Goal: Information Seeking & Learning: Learn about a topic

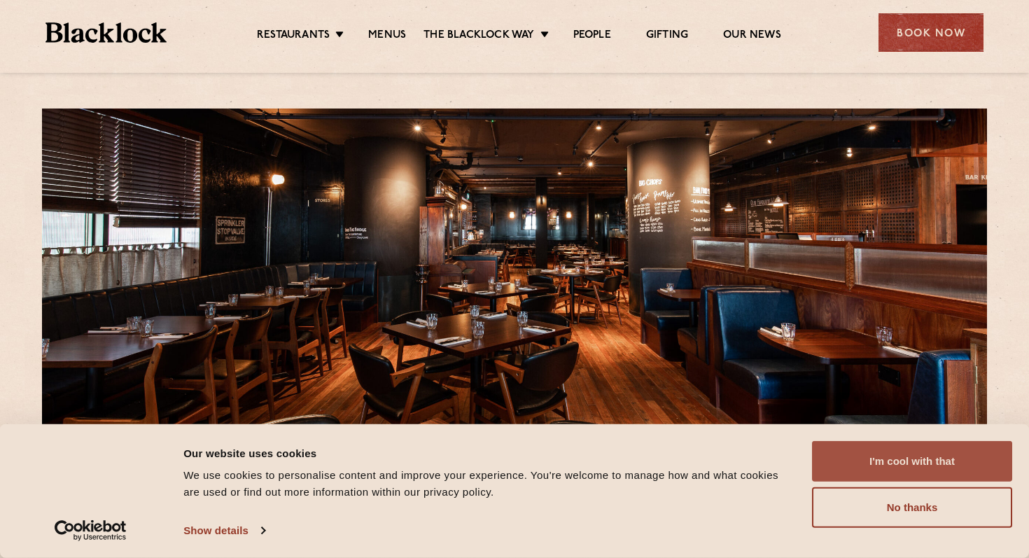
click at [895, 458] on button "I'm cool with that" at bounding box center [912, 461] width 200 height 41
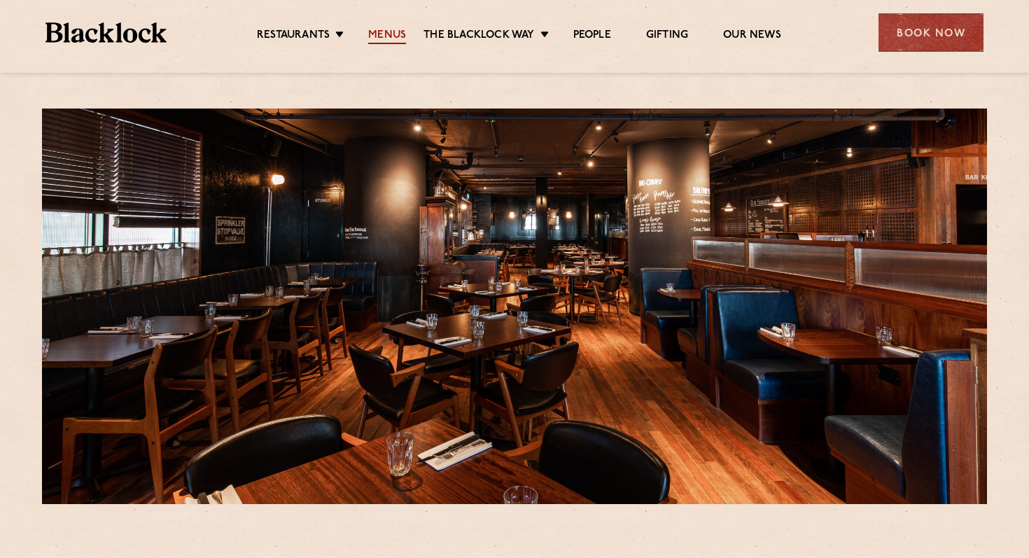
click at [386, 38] on link "Menus" at bounding box center [387, 36] width 38 height 15
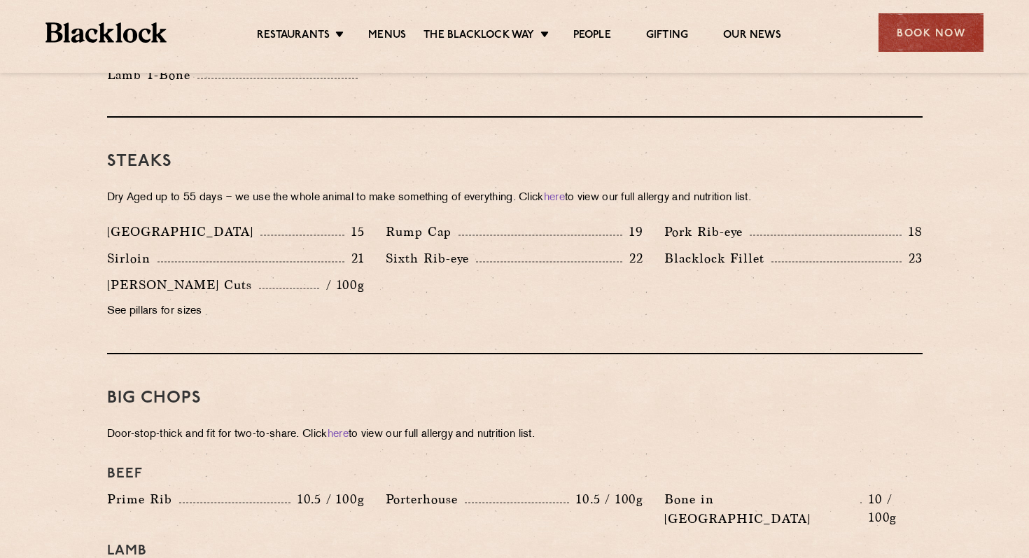
scroll to position [1449, 0]
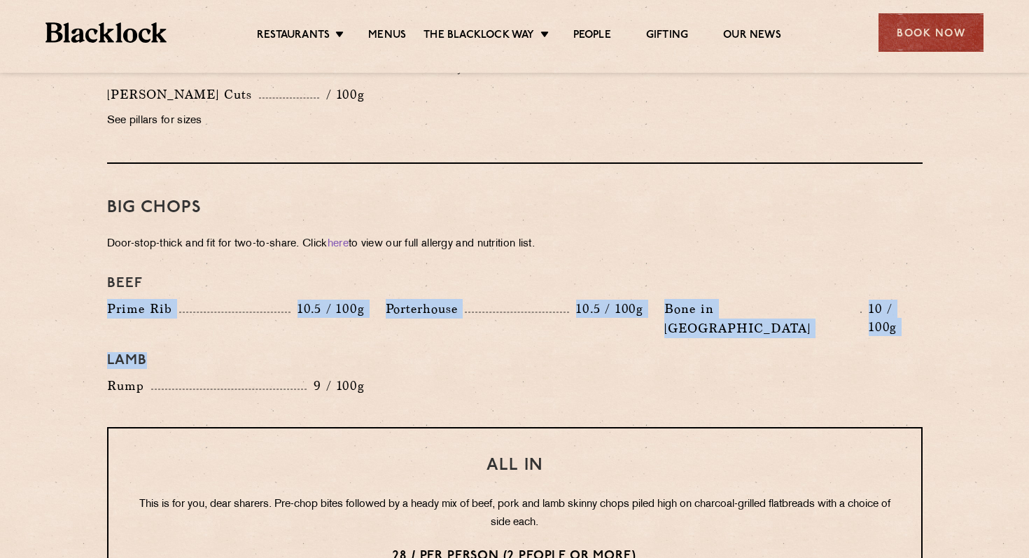
drag, startPoint x: 552, startPoint y: 349, endPoint x: 576, endPoint y: 268, distance: 84.4
click at [576, 268] on div "Beef Prime Rib 10.5 / 100g Porterhouse 10.5 / 100g Bone in Sirloin 10 / 100g La…" at bounding box center [515, 335] width 837 height 134
click at [558, 352] on h4 "Lamb" at bounding box center [515, 360] width 816 height 17
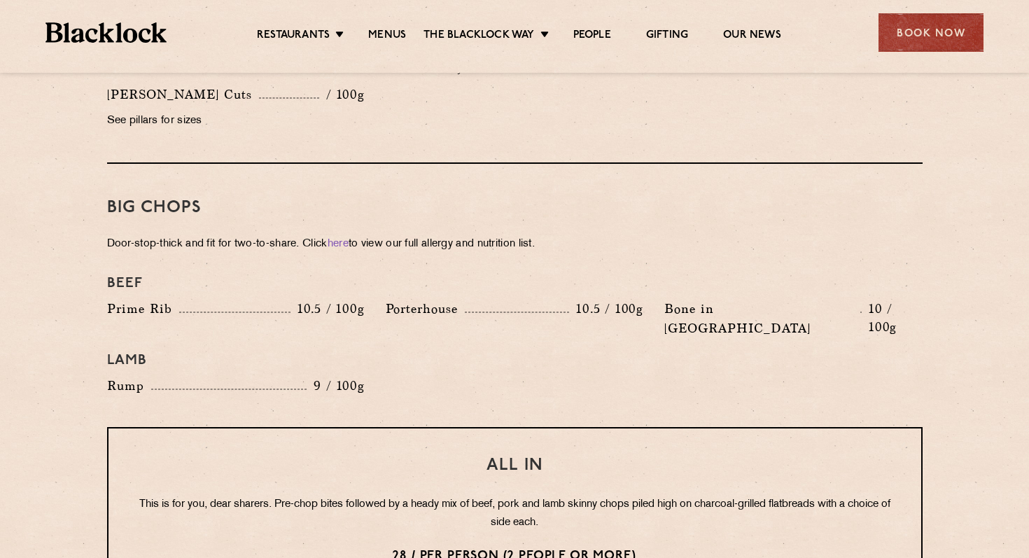
drag, startPoint x: 527, startPoint y: 371, endPoint x: 576, endPoint y: 230, distance: 149.4
click at [576, 230] on div "Big Chops Door-stop-thick and fit for two-to-share. Click here to view our full…" at bounding box center [515, 295] width 816 height 263
click at [420, 356] on div "Beef Prime Rib 10.5 / 100g Porterhouse 10.5 / 100g Bone in Sirloin 10 / 100g La…" at bounding box center [515, 335] width 837 height 134
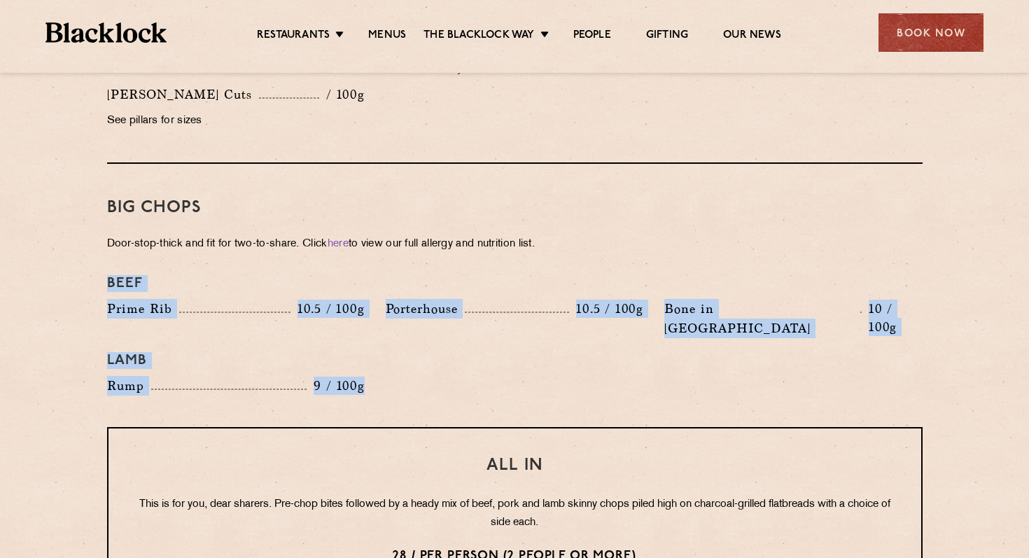
drag, startPoint x: 372, startPoint y: 354, endPoint x: 390, endPoint y: 252, distance: 103.7
click at [390, 268] on div "Beef Prime Rib 10.5 / 100g Porterhouse 10.5 / 100g Bone in Sirloin 10 / 100g La…" at bounding box center [515, 335] width 837 height 134
click at [390, 268] on div "Beef" at bounding box center [515, 283] width 837 height 31
drag, startPoint x: 367, startPoint y: 365, endPoint x: 398, endPoint y: 249, distance: 120.9
click at [398, 249] on div "Big Chops Door-stop-thick and fit for two-to-share. Click here to view our full…" at bounding box center [515, 295] width 816 height 263
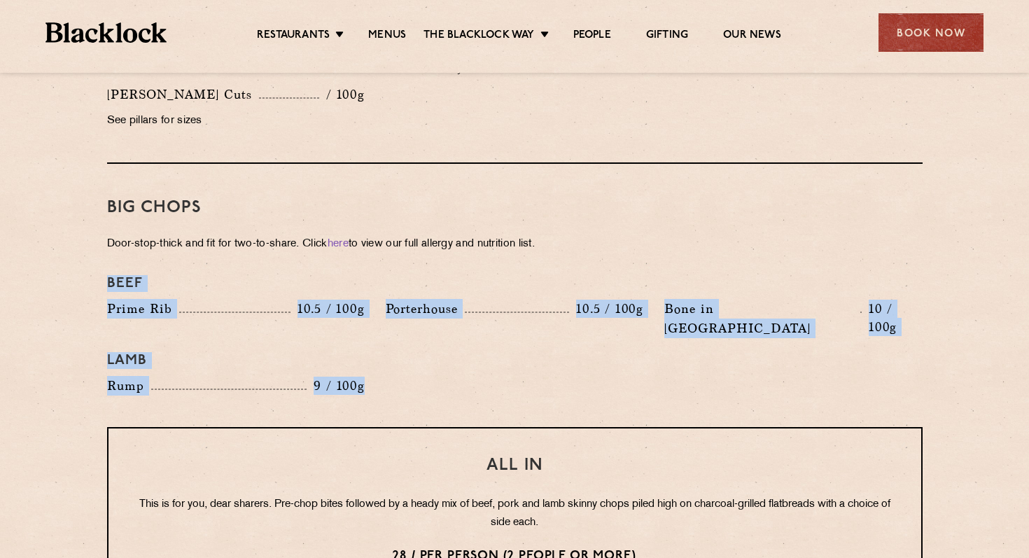
click at [398, 268] on div "Beef" at bounding box center [515, 283] width 837 height 31
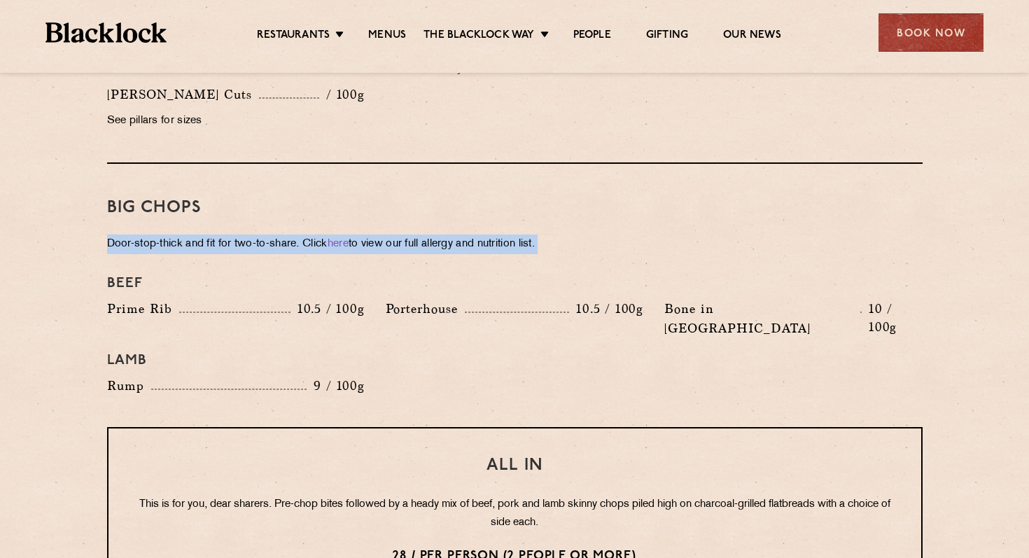
drag, startPoint x: 549, startPoint y: 235, endPoint x: 554, endPoint y: 182, distance: 53.4
click at [554, 182] on div "Big Chops Door-stop-thick and fit for two-to-share. Click here to view our full…" at bounding box center [515, 295] width 816 height 263
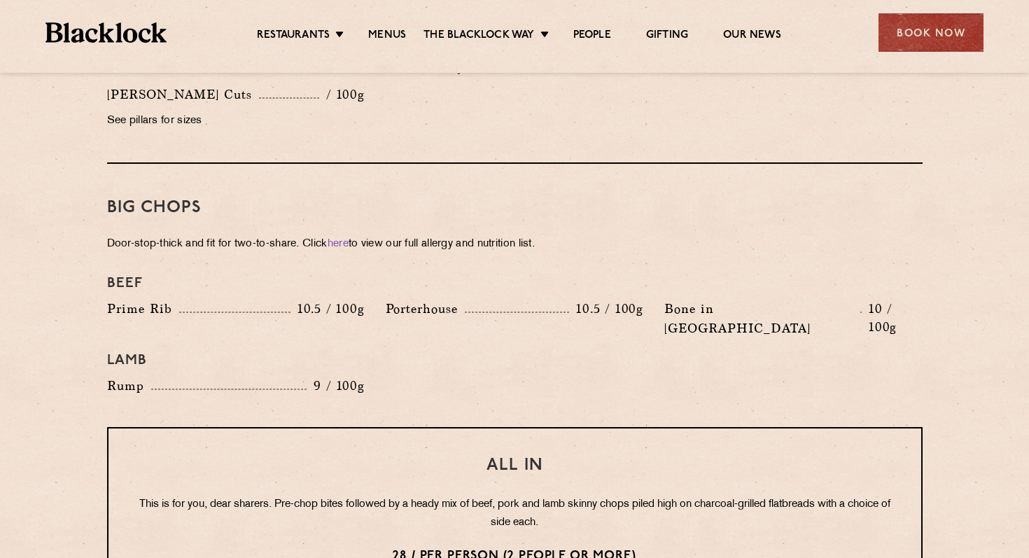
click at [554, 199] on h3 "Big Chops" at bounding box center [515, 208] width 816 height 18
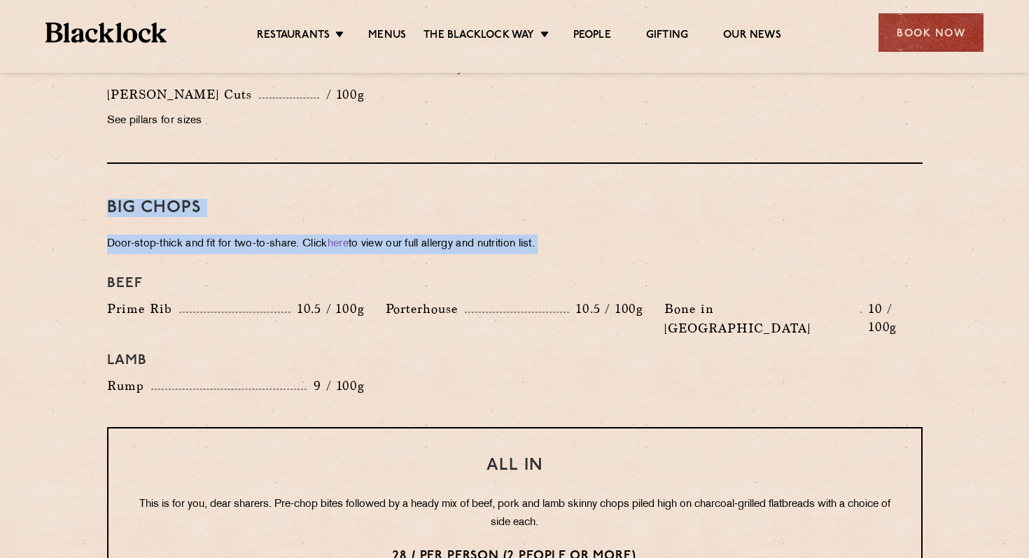
drag, startPoint x: 549, startPoint y: 240, endPoint x: 556, endPoint y: 174, distance: 66.2
click at [556, 174] on div "Big Chops Door-stop-thick and fit for two-to-share. Click here to view our full…" at bounding box center [515, 295] width 816 height 263
drag, startPoint x: 550, startPoint y: 228, endPoint x: 555, endPoint y: 182, distance: 46.5
click at [555, 182] on div "Big Chops Door-stop-thick and fit for two-to-share. Click here to view our full…" at bounding box center [515, 295] width 816 height 263
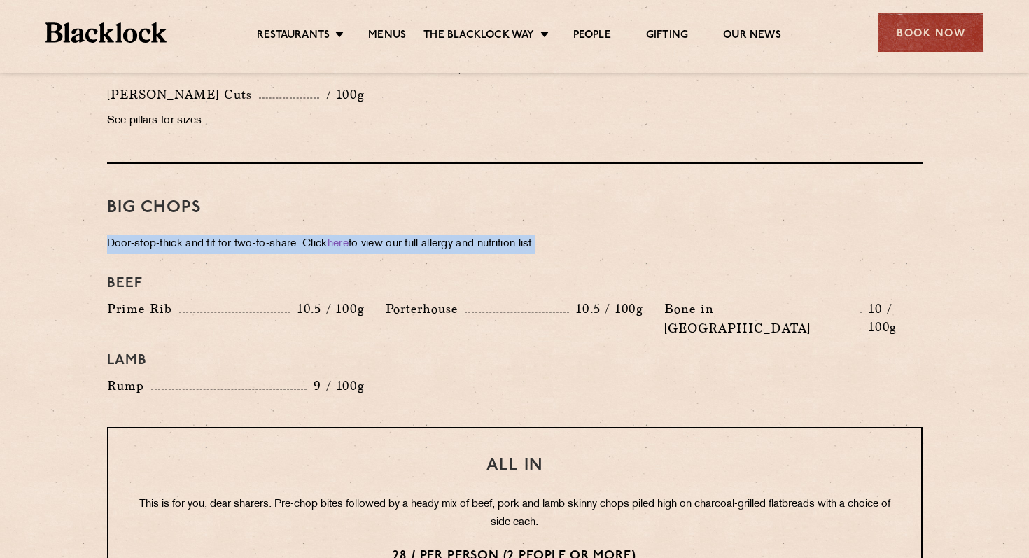
click at [555, 199] on h3 "Big Chops" at bounding box center [515, 208] width 816 height 18
drag, startPoint x: 553, startPoint y: 233, endPoint x: 561, endPoint y: 177, distance: 56.5
click at [561, 177] on div "Big Chops Door-stop-thick and fit for two-to-share. Click here to view our full…" at bounding box center [515, 295] width 816 height 263
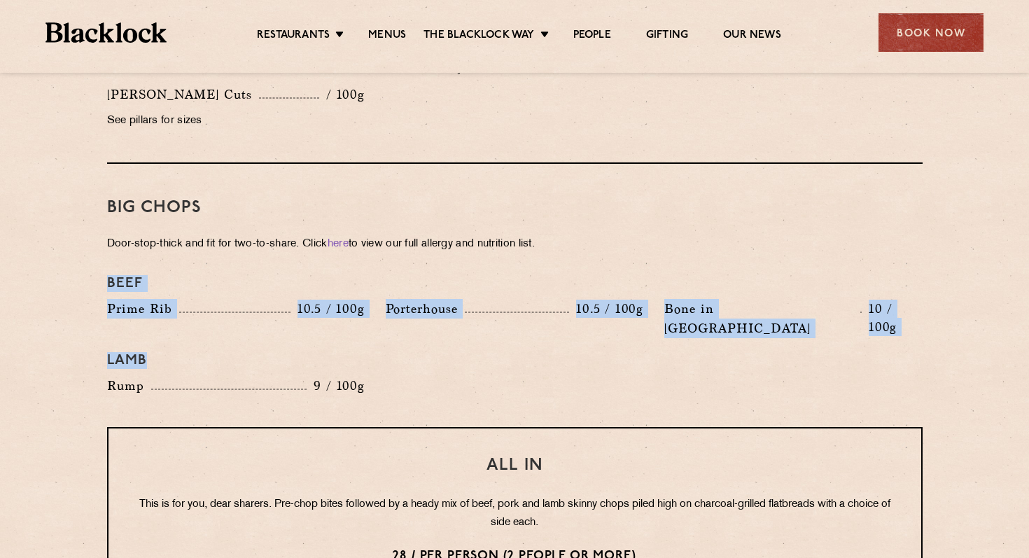
drag, startPoint x: 613, startPoint y: 379, endPoint x: 625, endPoint y: 231, distance: 148.9
click at [627, 231] on div "Big Chops Door-stop-thick and fit for two-to-share. Click here to view our full…" at bounding box center [515, 295] width 816 height 263
click at [615, 275] on h4 "Beef" at bounding box center [515, 283] width 816 height 17
drag, startPoint x: 615, startPoint y: 260, endPoint x: 605, endPoint y: 349, distance: 89.5
click at [605, 349] on div "Beef Prime Rib 10.5 / 100g Porterhouse 10.5 / 100g Bone in Sirloin 10 / 100g La…" at bounding box center [515, 335] width 837 height 134
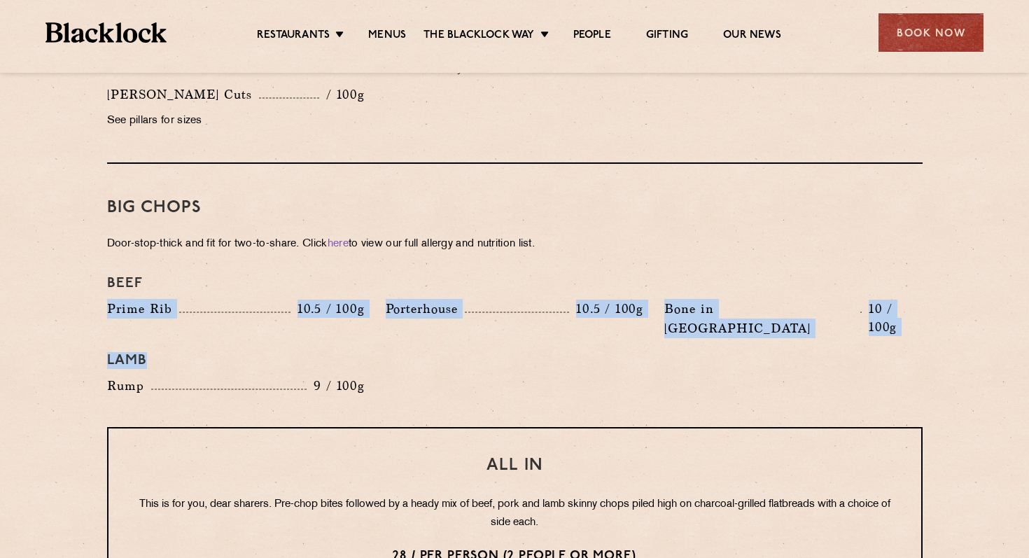
click at [605, 349] on div "Beef Prime Rib 10.5 / 100g Porterhouse 10.5 / 100g Bone in Sirloin 10 / 100g La…" at bounding box center [515, 335] width 837 height 134
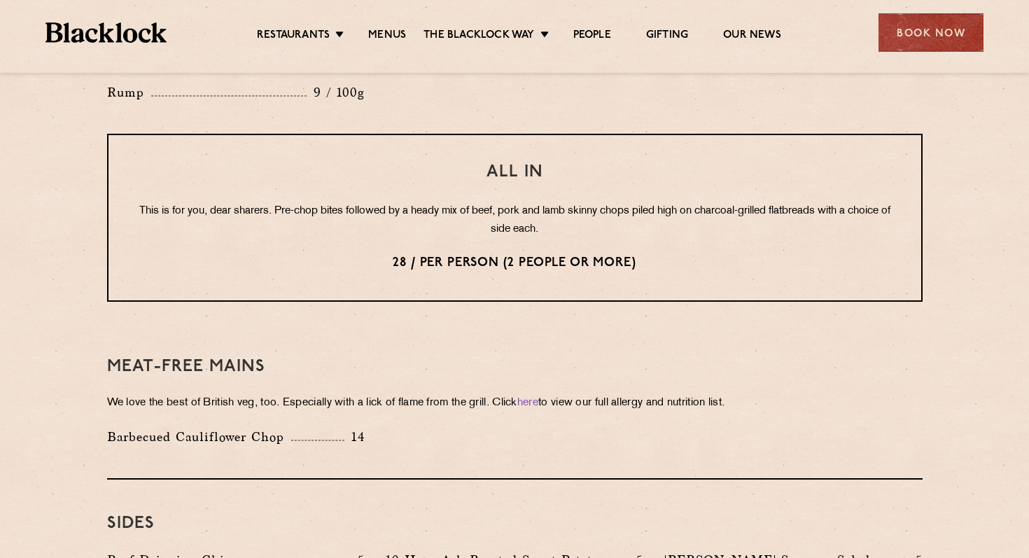
scroll to position [1698, 0]
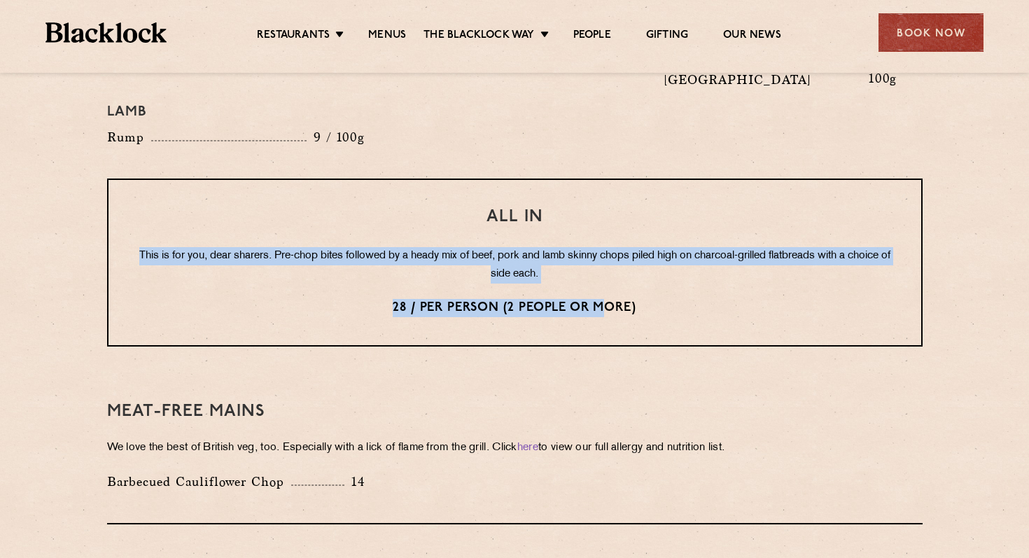
drag, startPoint x: 604, startPoint y: 270, endPoint x: 610, endPoint y: 181, distance: 88.4
click at [610, 181] on div "All In This is for you, dear sharers. Pre-chop bites followed by a heady mix of…" at bounding box center [515, 263] width 816 height 168
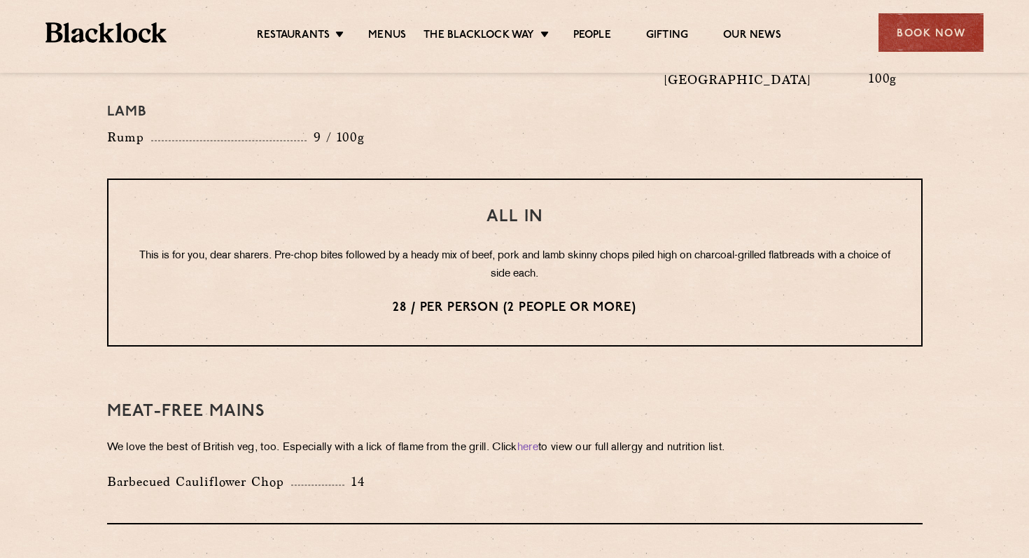
click at [611, 208] on h3 "All In" at bounding box center [515, 217] width 757 height 18
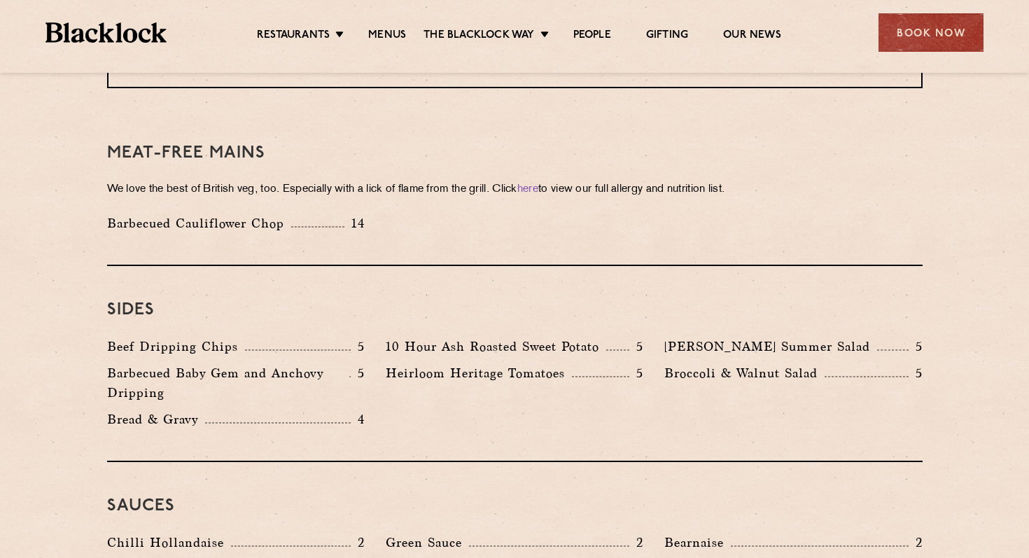
scroll to position [1979, 0]
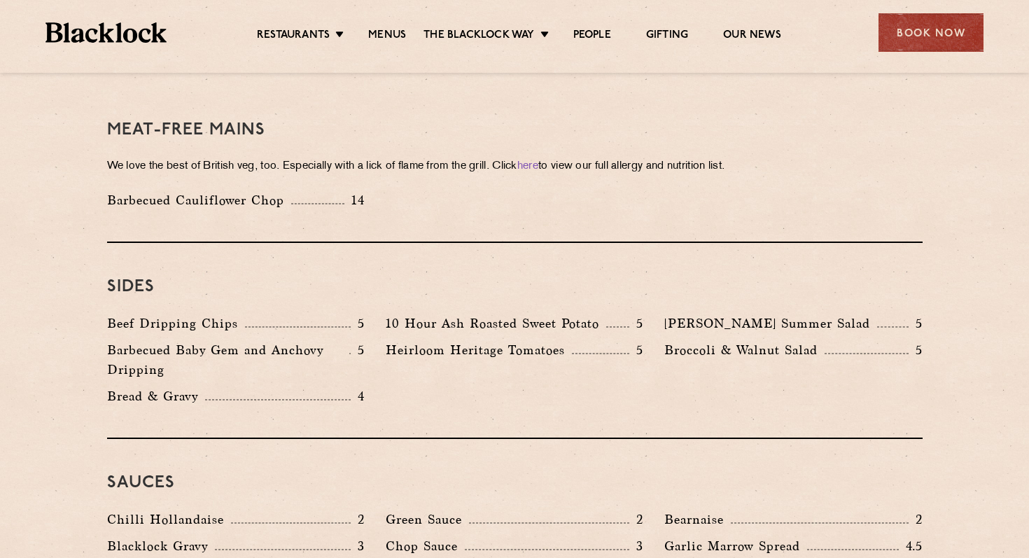
drag, startPoint x: 559, startPoint y: 363, endPoint x: 580, endPoint y: 290, distance: 76.5
click at [580, 314] on div "Beef Dripping Chips 5 10 Hour Ash Roasted Sweet Potato 5 Roy's Summer Salad 5 B…" at bounding box center [515, 363] width 837 height 99
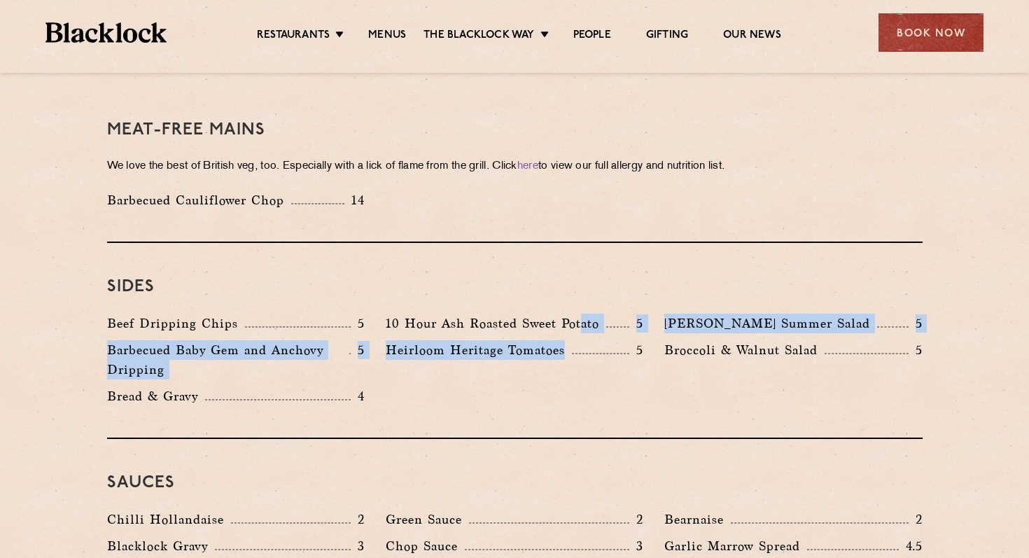
click at [459, 363] on div "Beef Dripping Chips 5 10 Hour Ash Roasted Sweet Potato 5 Roy's Summer Salad 5 B…" at bounding box center [515, 363] width 837 height 99
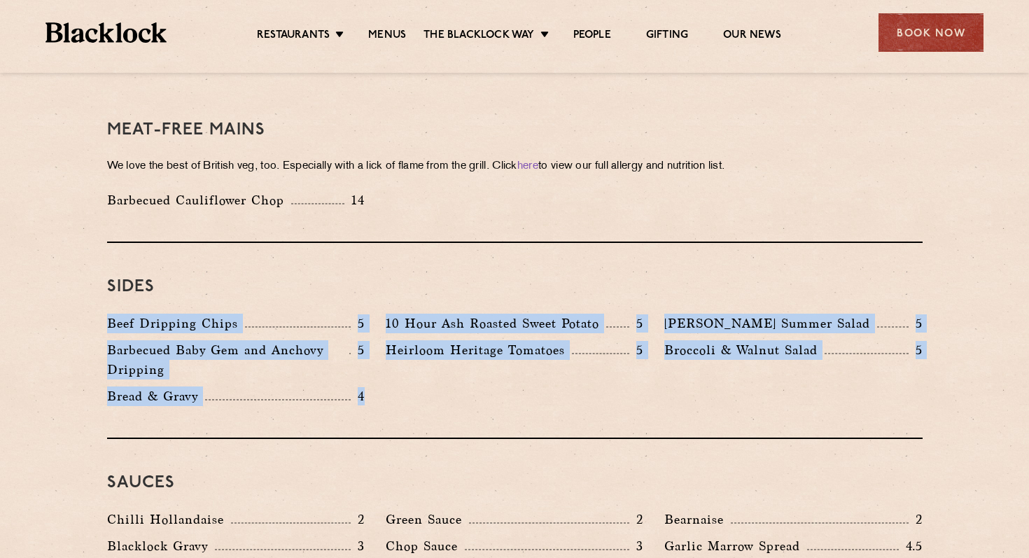
drag, startPoint x: 383, startPoint y: 364, endPoint x: 414, endPoint y: 241, distance: 127.2
click at [414, 243] on div "Sides Beef Dripping Chips 5 10 Hour Ash Roasted Sweet Potato 5 Roy's Summer Sal…" at bounding box center [515, 341] width 816 height 196
click at [414, 278] on h3 "Sides" at bounding box center [515, 287] width 816 height 18
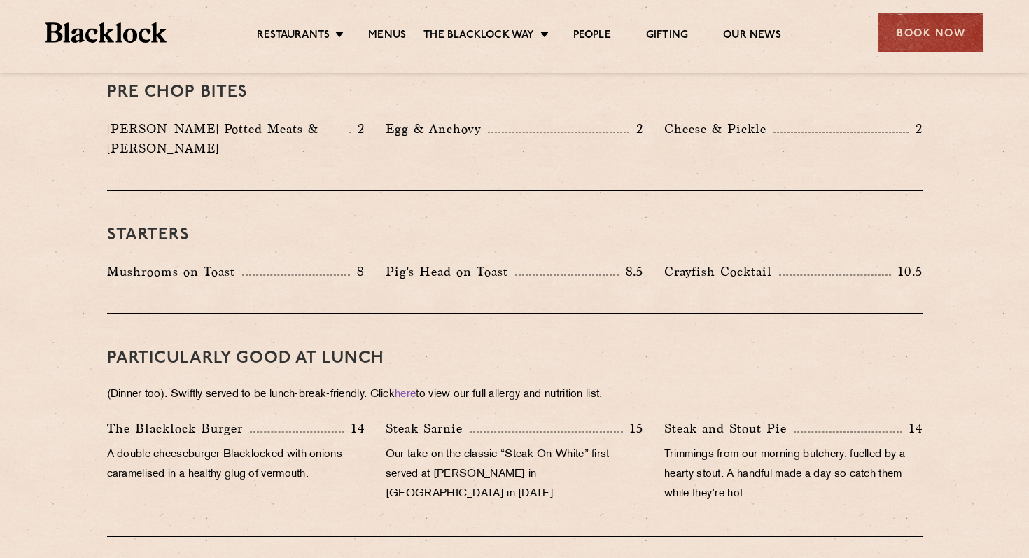
scroll to position [504, 0]
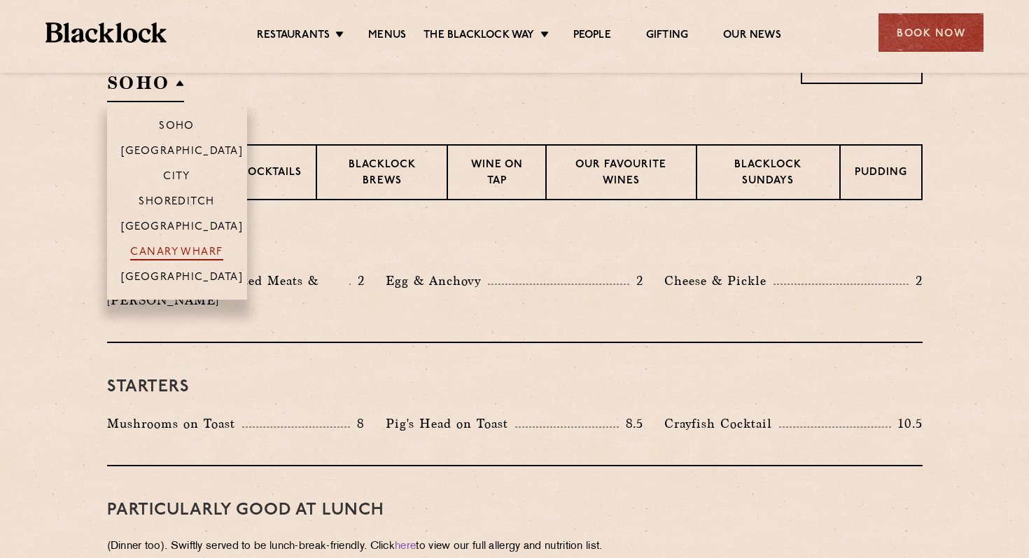
click at [176, 253] on p "Canary Wharf" at bounding box center [176, 253] width 92 height 14
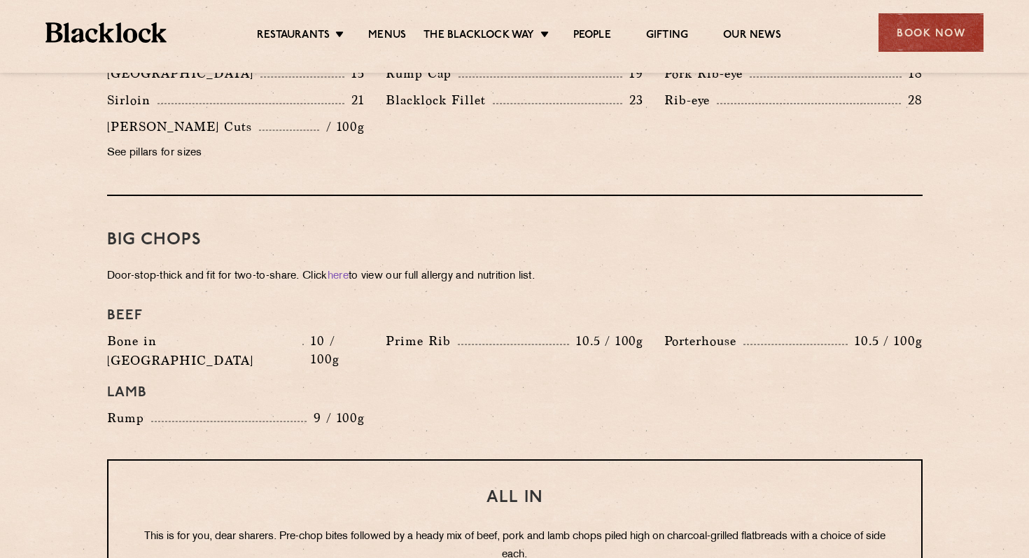
scroll to position [1388, 0]
